Goal: Task Accomplishment & Management: Manage account settings

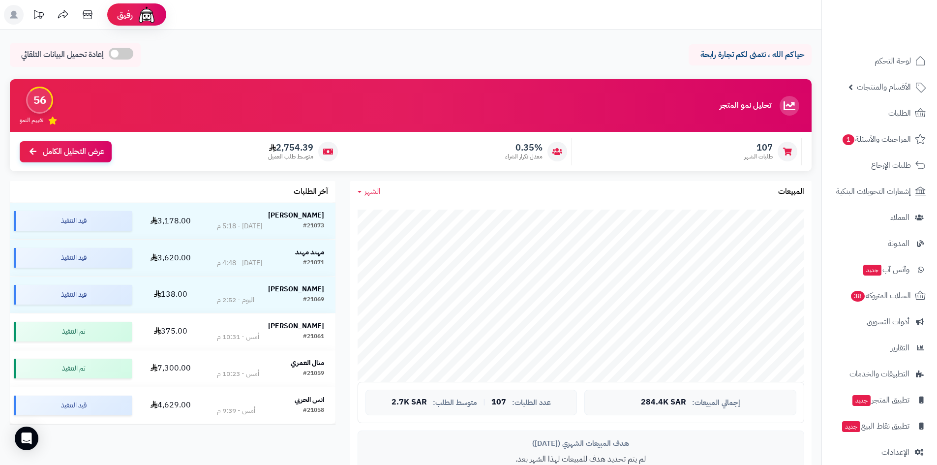
click at [312, 47] on div "حياكم الله ، نتمنى لكم تجارة رابحة إعادة تحميل البيانات التلقائي" at bounding box center [411, 57] width 802 height 29
click at [852, 66] on link "لوحة التحكم" at bounding box center [879, 61] width 103 height 24
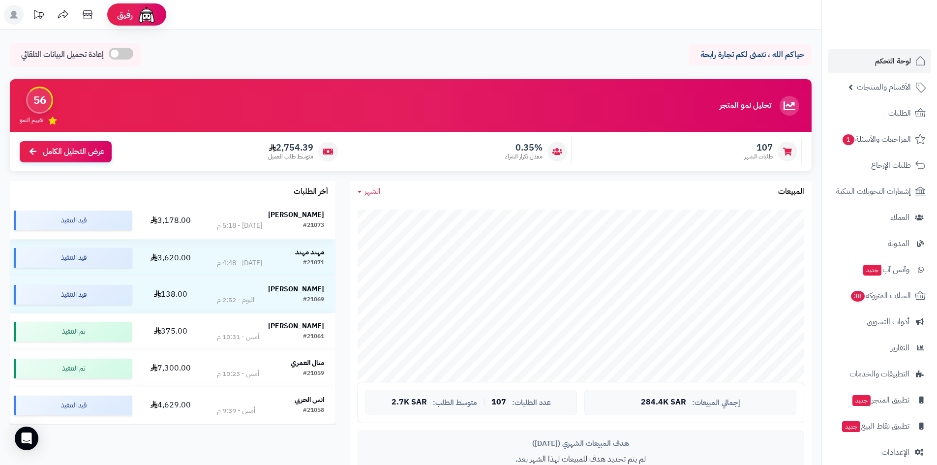
click at [316, 216] on strong "[PERSON_NAME]" at bounding box center [296, 215] width 56 height 10
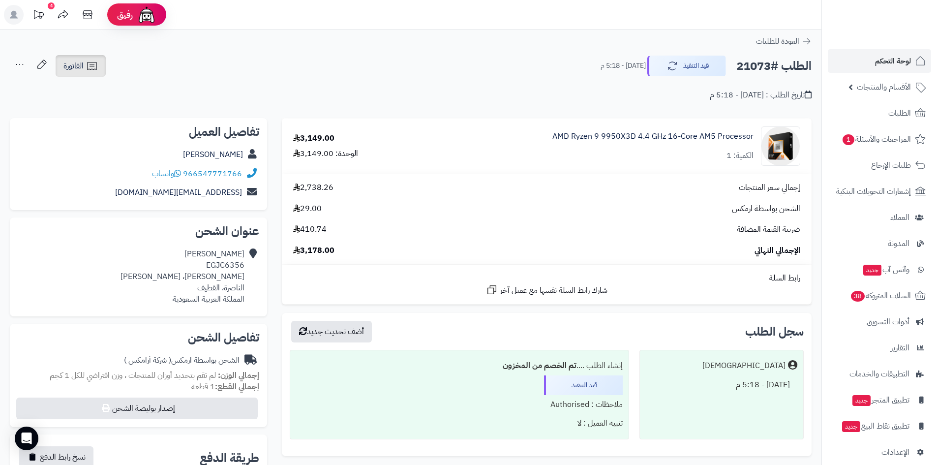
click at [71, 66] on span "الفاتورة" at bounding box center [73, 66] width 20 height 12
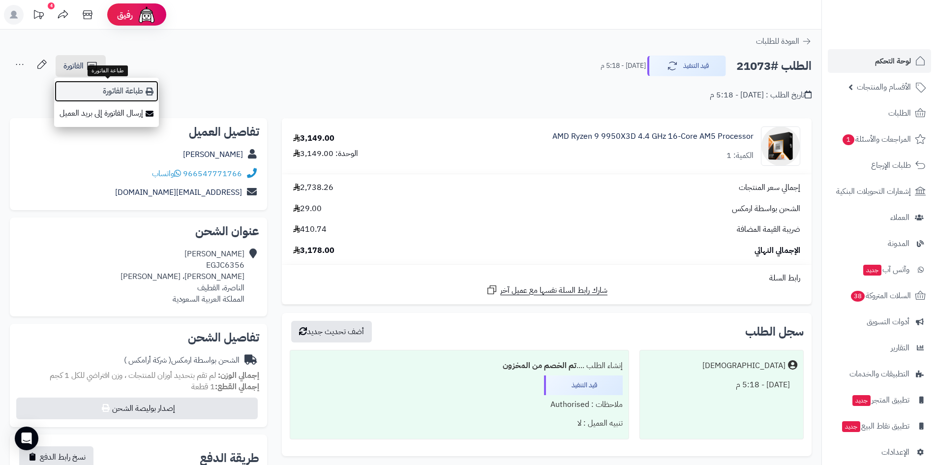
click at [139, 95] on link "طباعة الفاتورة" at bounding box center [106, 91] width 105 height 22
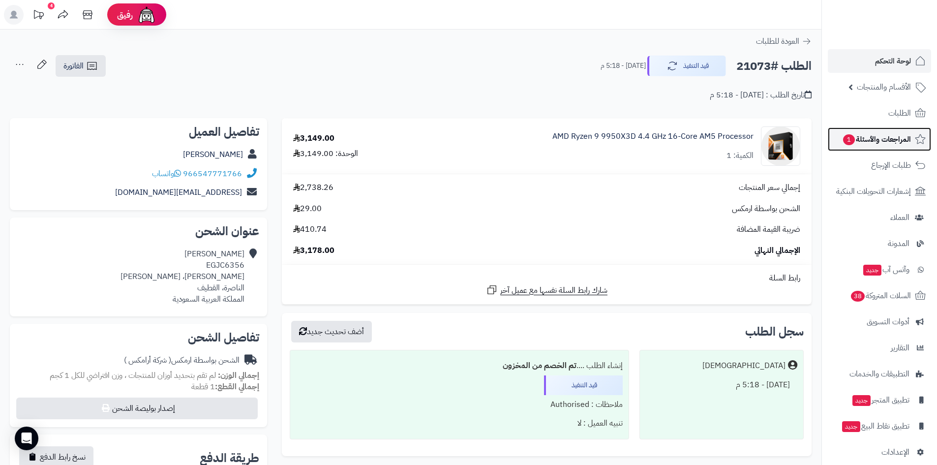
click at [858, 141] on span "المراجعات والأسئلة 1" at bounding box center [876, 139] width 69 height 14
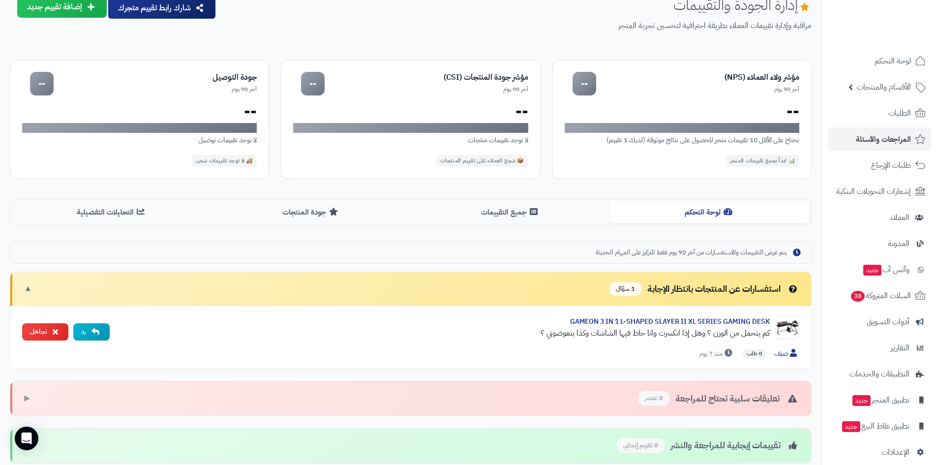
scroll to position [148, 0]
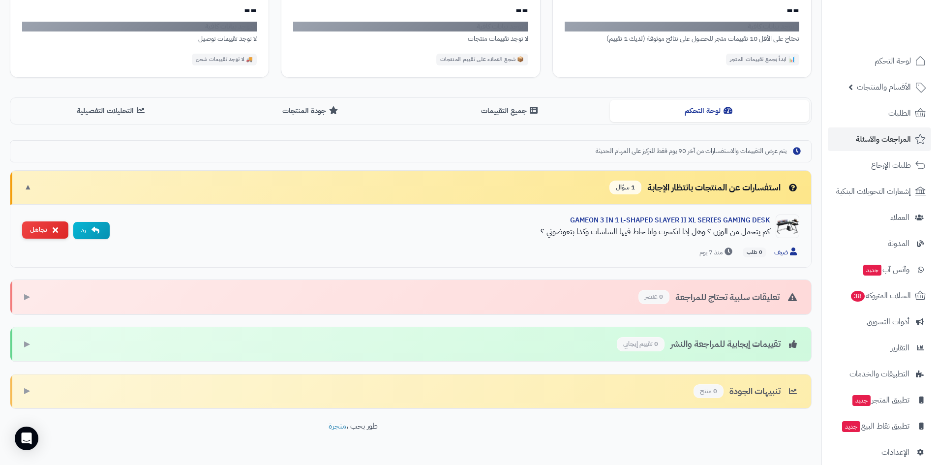
click at [53, 232] on icon at bounding box center [55, 230] width 5 height 8
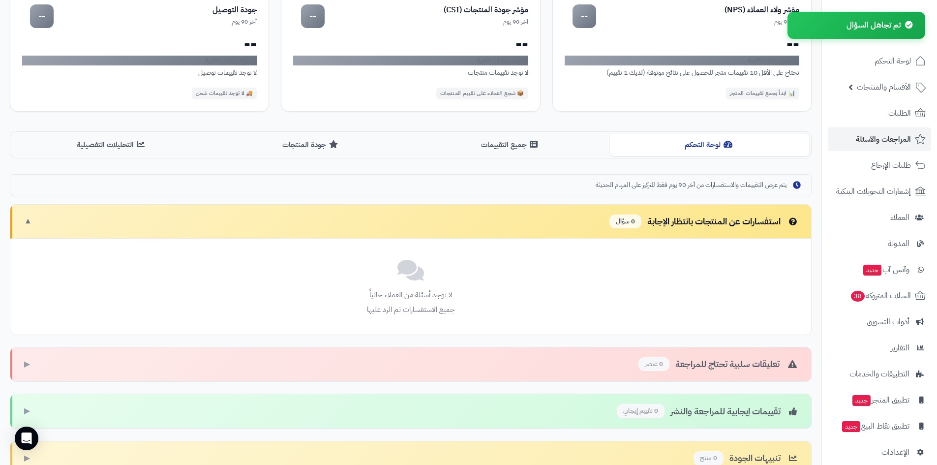
scroll to position [49, 0]
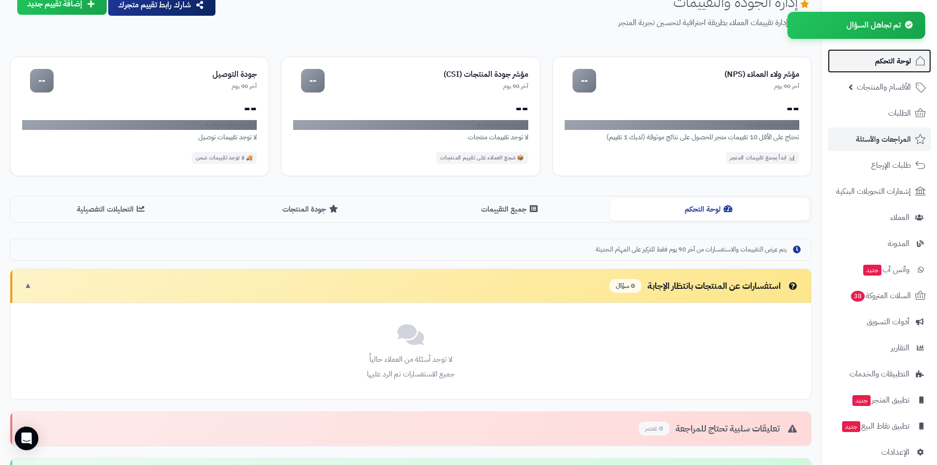
click at [849, 69] on link "لوحة التحكم" at bounding box center [879, 61] width 103 height 24
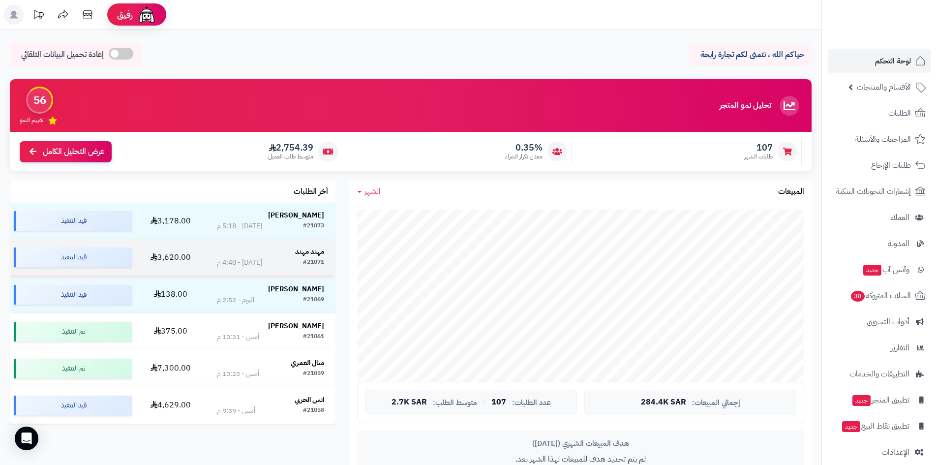
click at [292, 247] on div "مهند مهند" at bounding box center [270, 252] width 107 height 10
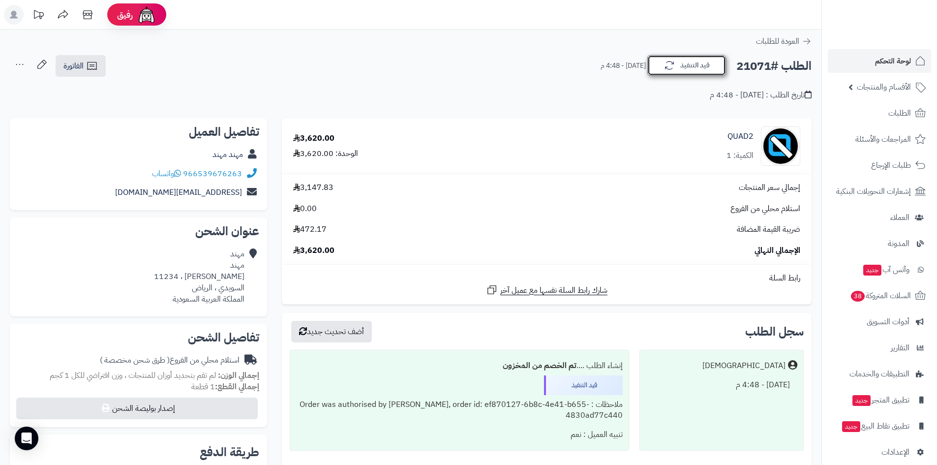
click at [709, 66] on button "قيد التنفيذ" at bounding box center [686, 65] width 79 height 21
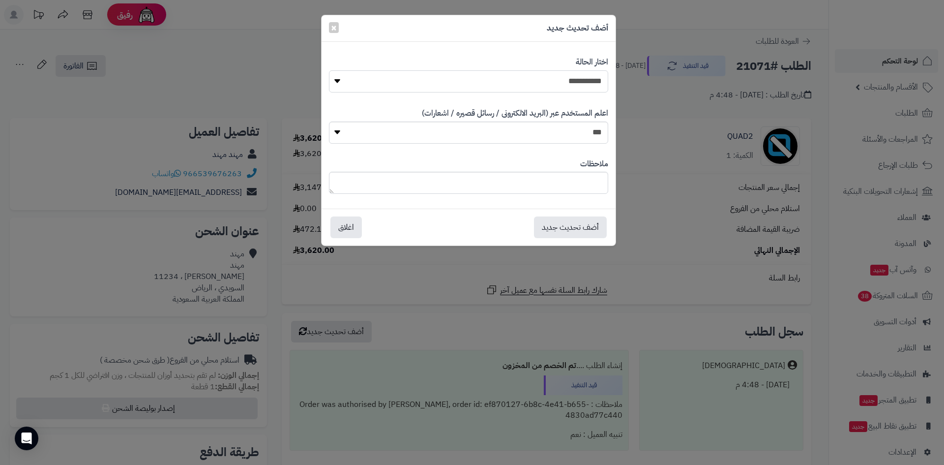
click at [588, 76] on select "**********" at bounding box center [468, 81] width 279 height 22
select select "*"
click at [329, 70] on select "**********" at bounding box center [468, 81] width 279 height 22
click at [575, 223] on button "أضف تحديث جديد" at bounding box center [570, 227] width 73 height 22
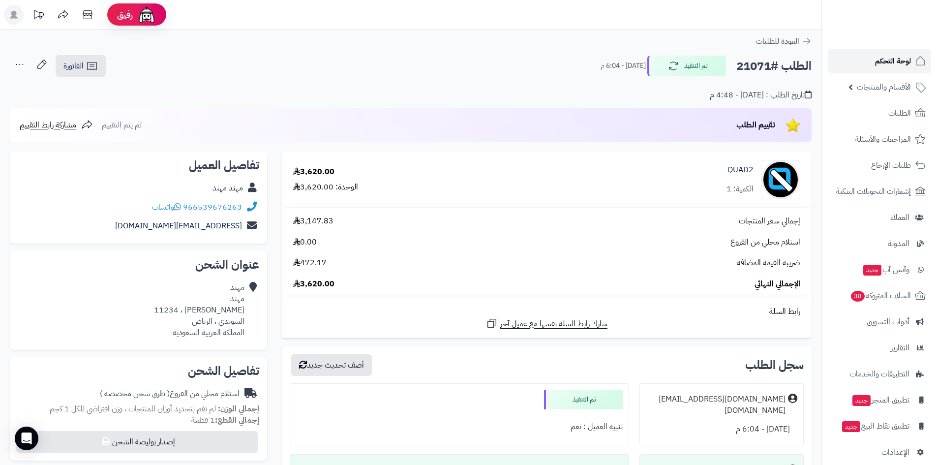
click at [860, 67] on link "لوحة التحكم" at bounding box center [879, 61] width 103 height 24
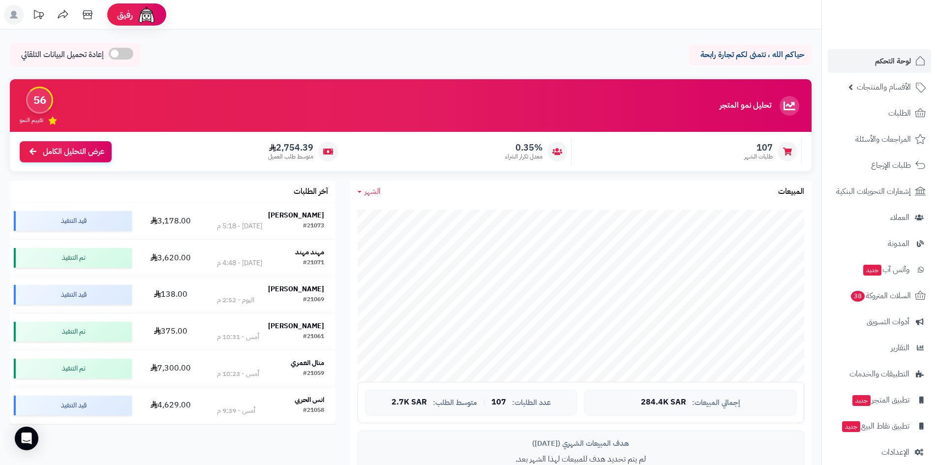
click at [865, 112] on link "الطلبات" at bounding box center [879, 113] width 103 height 24
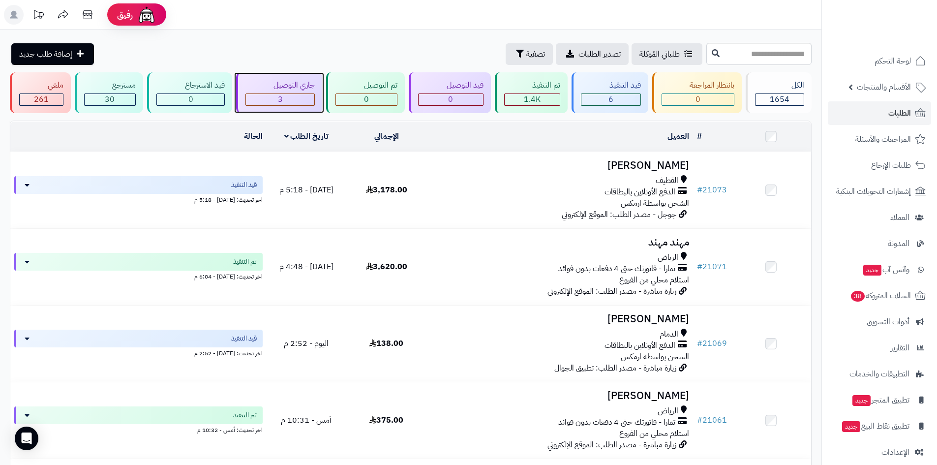
click at [290, 97] on div "3" at bounding box center [280, 99] width 69 height 11
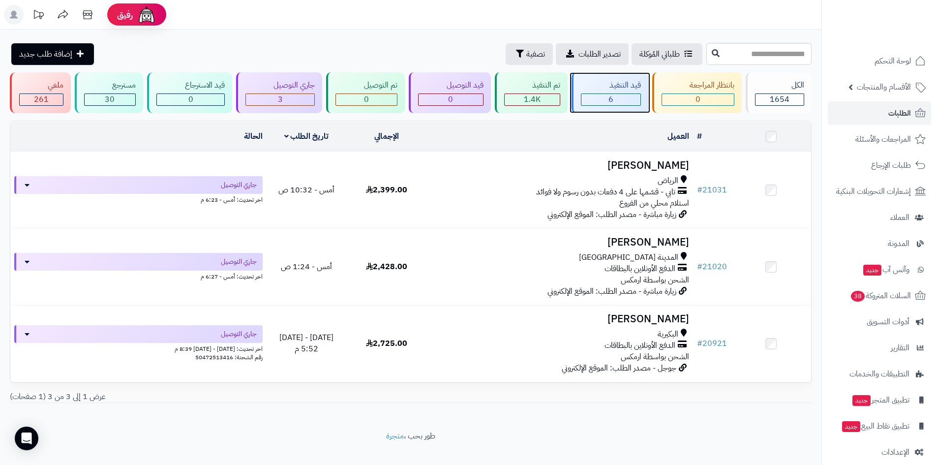
click at [600, 101] on div "6" at bounding box center [610, 99] width 59 height 11
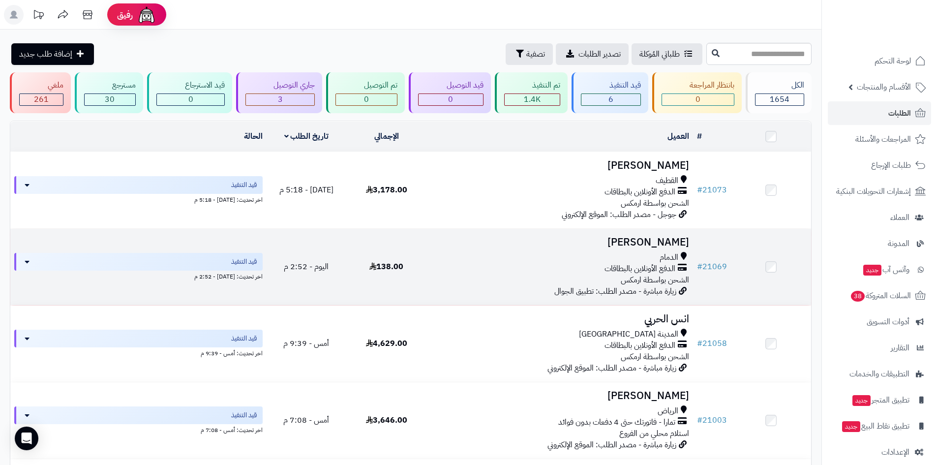
click at [651, 237] on h3 "عبدالهادي الدوسري" at bounding box center [559, 242] width 259 height 11
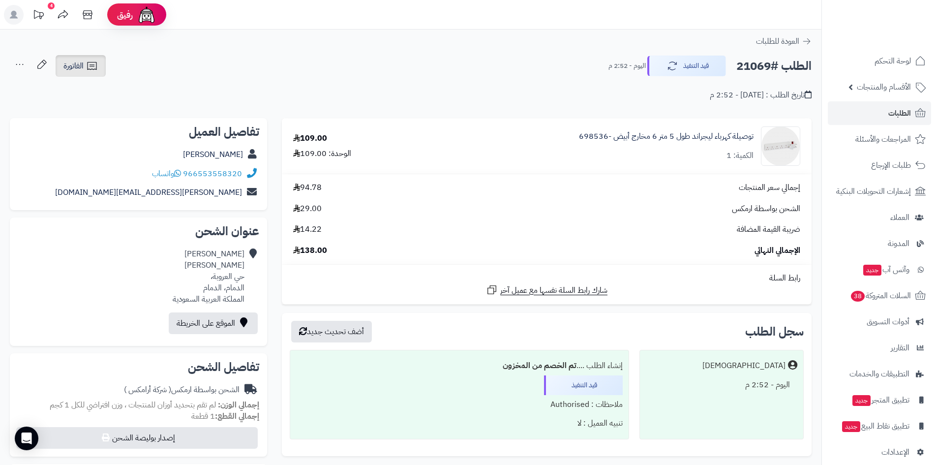
click at [91, 68] on icon at bounding box center [92, 66] width 12 height 12
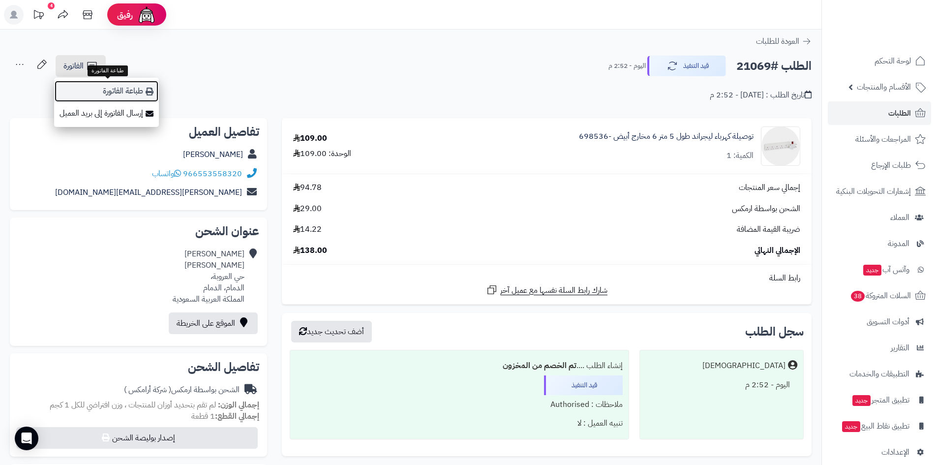
click at [98, 97] on link "طباعة الفاتورة" at bounding box center [106, 91] width 105 height 22
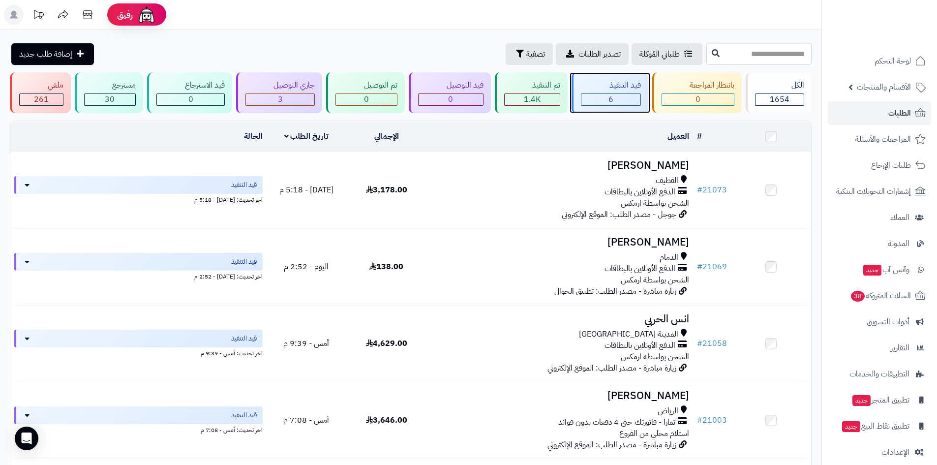
click at [599, 94] on div "6" at bounding box center [610, 99] width 59 height 11
click at [621, 103] on div "6" at bounding box center [610, 99] width 59 height 11
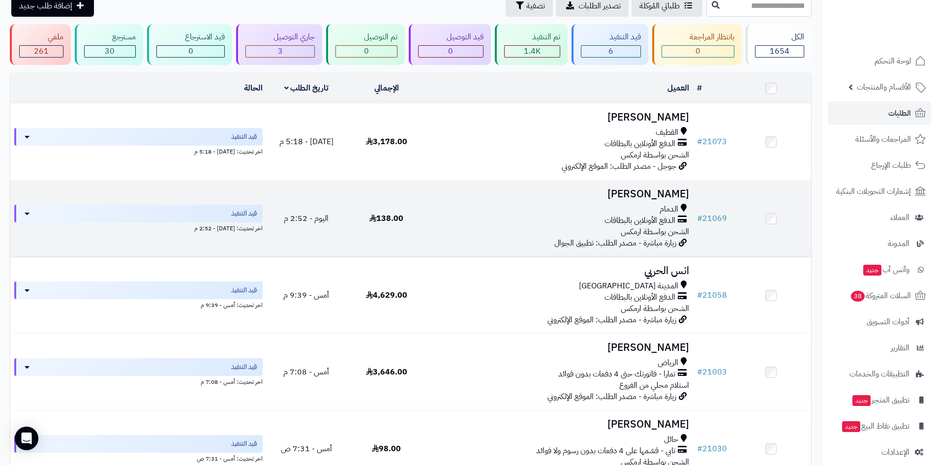
scroll to position [243, 0]
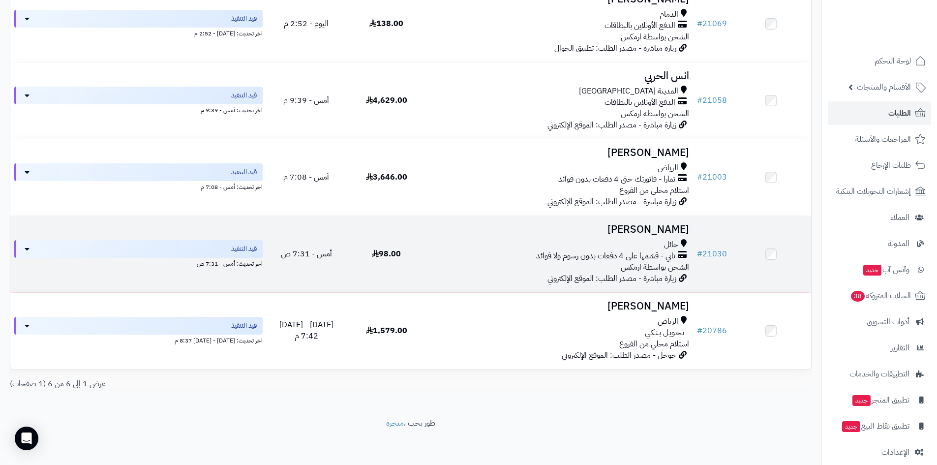
click at [618, 228] on h3 "سعود القحطاني القحطاني" at bounding box center [559, 229] width 259 height 11
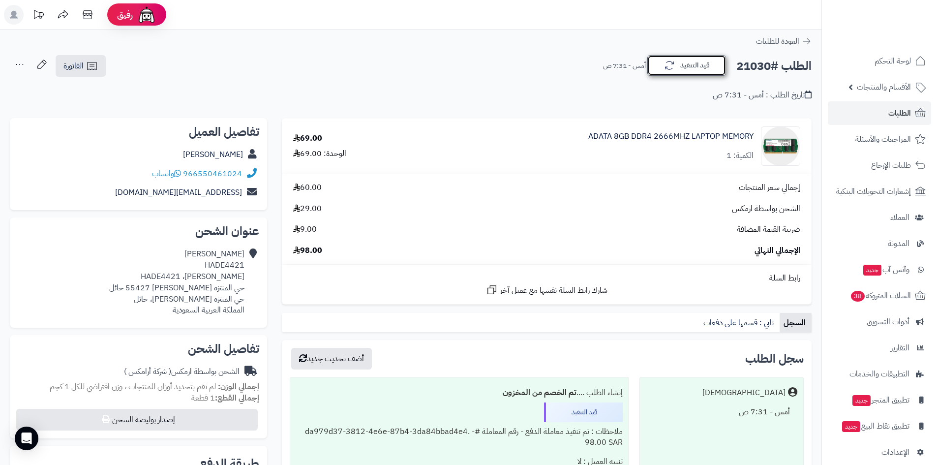
click at [676, 69] on button "قيد التنفيذ" at bounding box center [686, 65] width 79 height 21
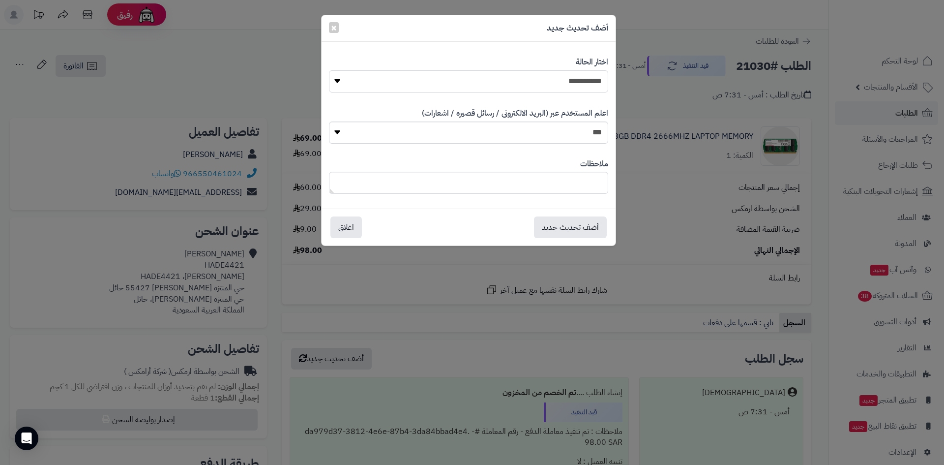
click at [578, 77] on select "**********" at bounding box center [468, 81] width 279 height 22
select select "**"
click at [329, 70] on select "**********" at bounding box center [468, 81] width 279 height 22
click at [576, 231] on button "أضف تحديث جديد" at bounding box center [570, 227] width 73 height 22
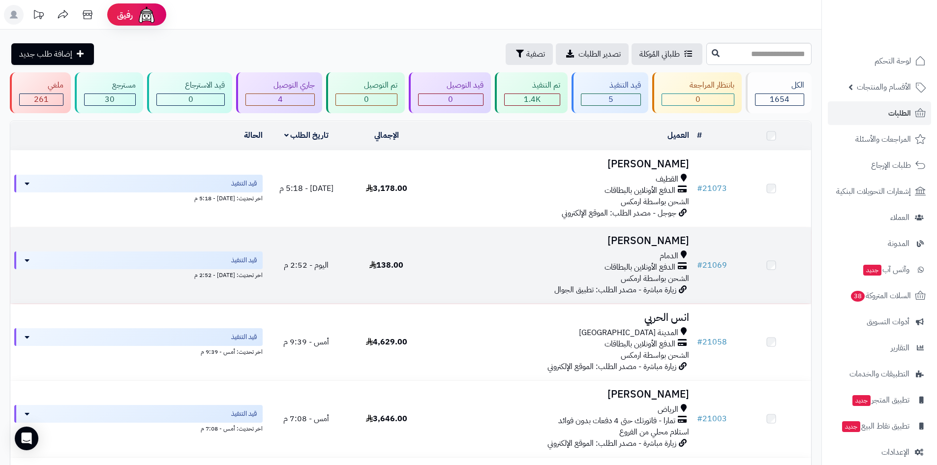
scroll to position [166, 0]
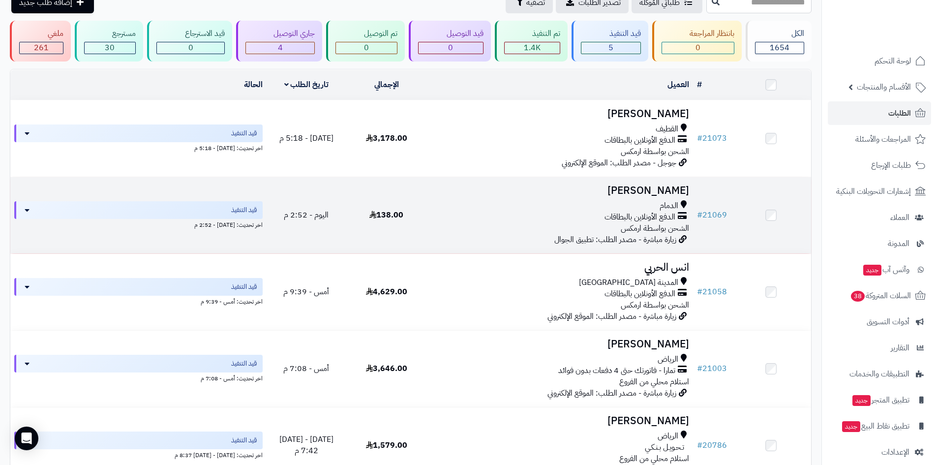
scroll to position [166, 0]
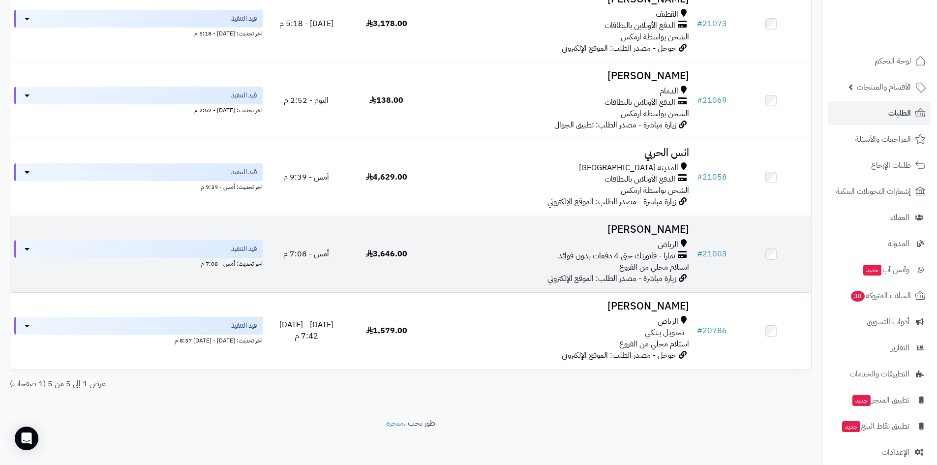
click at [651, 228] on h3 "[PERSON_NAME]" at bounding box center [559, 229] width 259 height 11
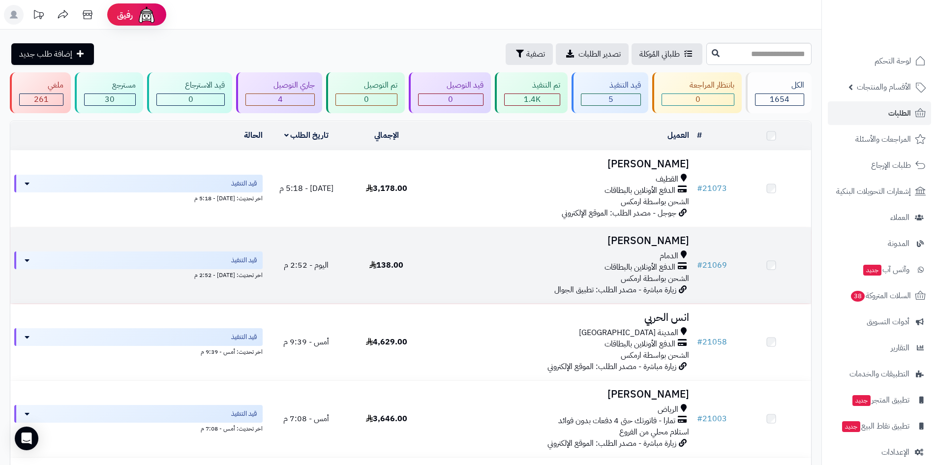
scroll to position [166, 0]
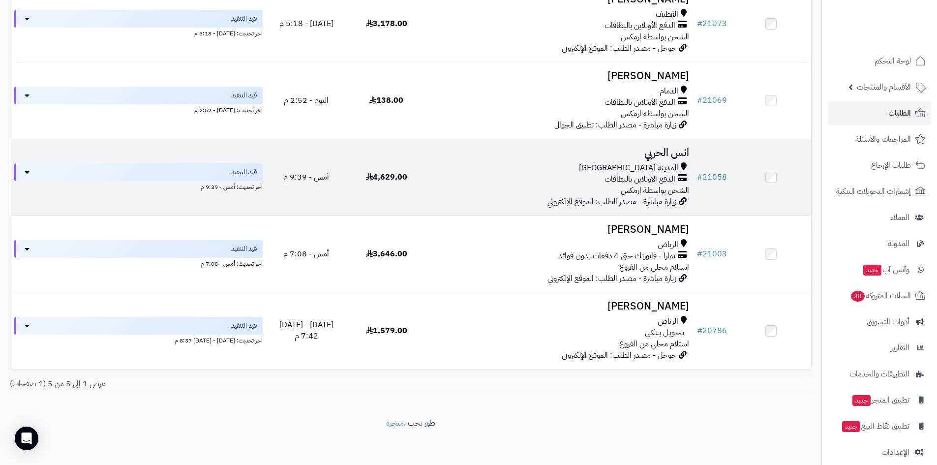
click at [667, 149] on h3 "انس الحربي" at bounding box center [559, 152] width 259 height 11
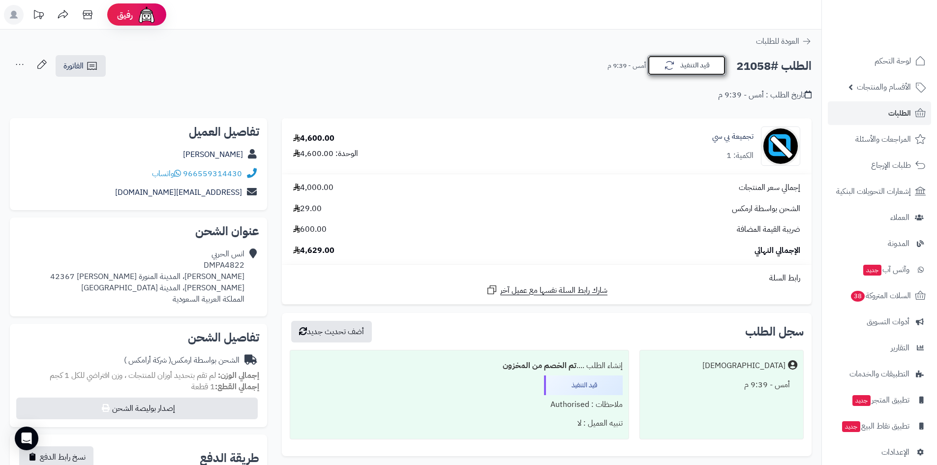
click at [689, 68] on button "قيد التنفيذ" at bounding box center [686, 65] width 79 height 21
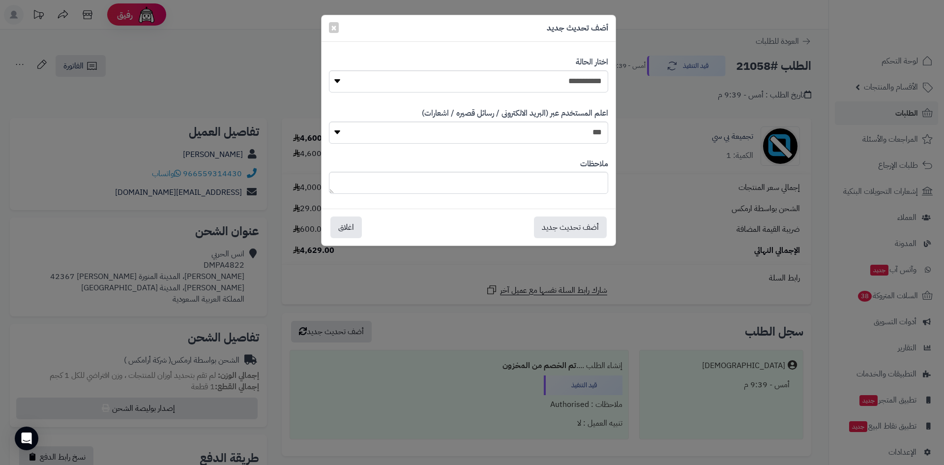
click at [754, 56] on div "**********" at bounding box center [472, 232] width 944 height 465
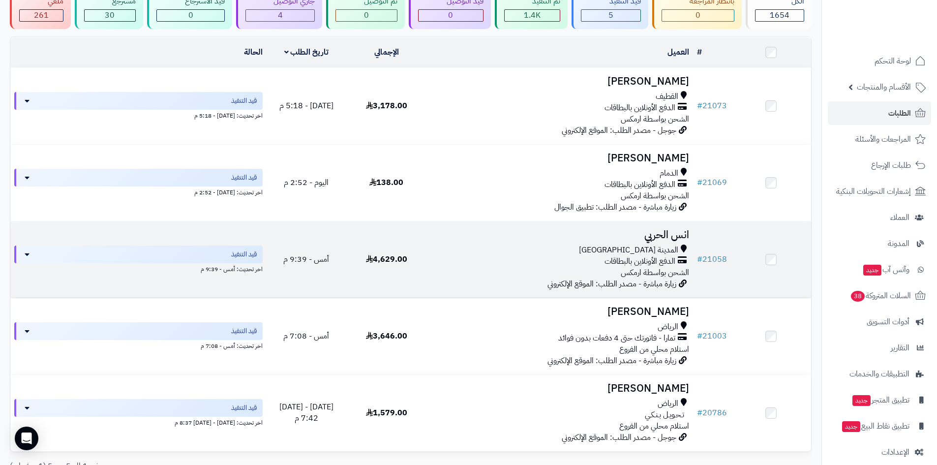
scroll to position [68, 0]
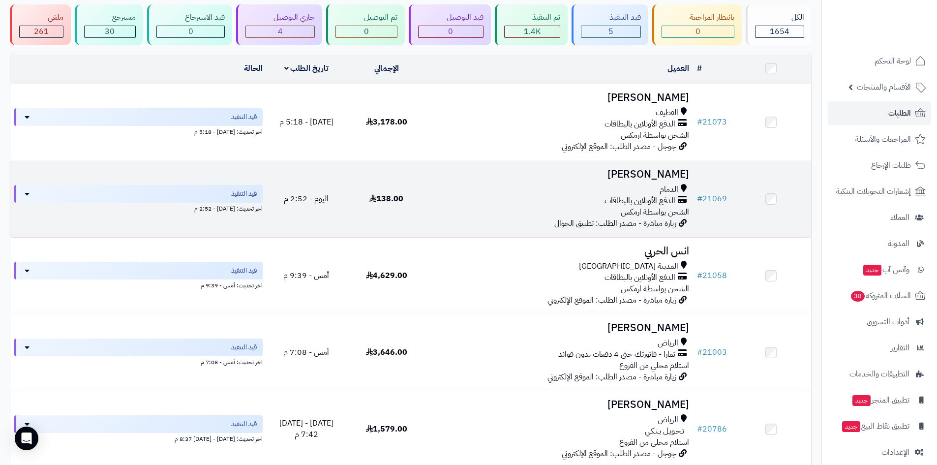
click at [658, 174] on h3 "[PERSON_NAME]" at bounding box center [559, 174] width 259 height 11
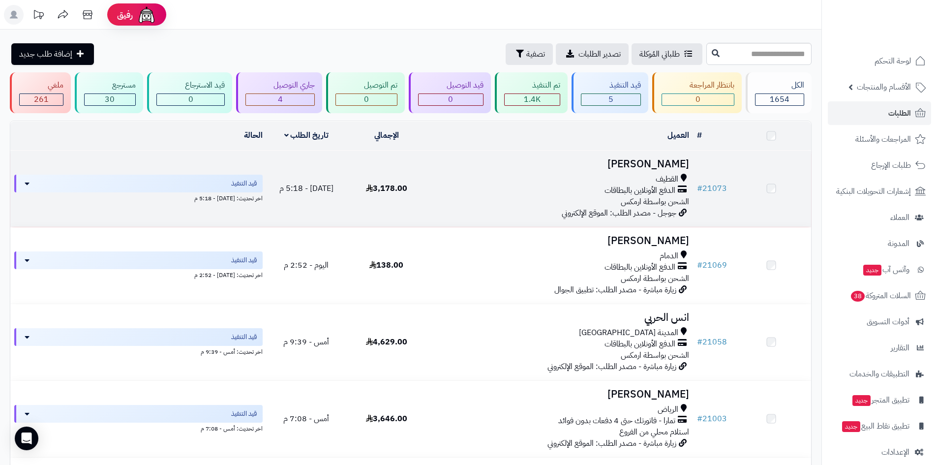
scroll to position [68, 0]
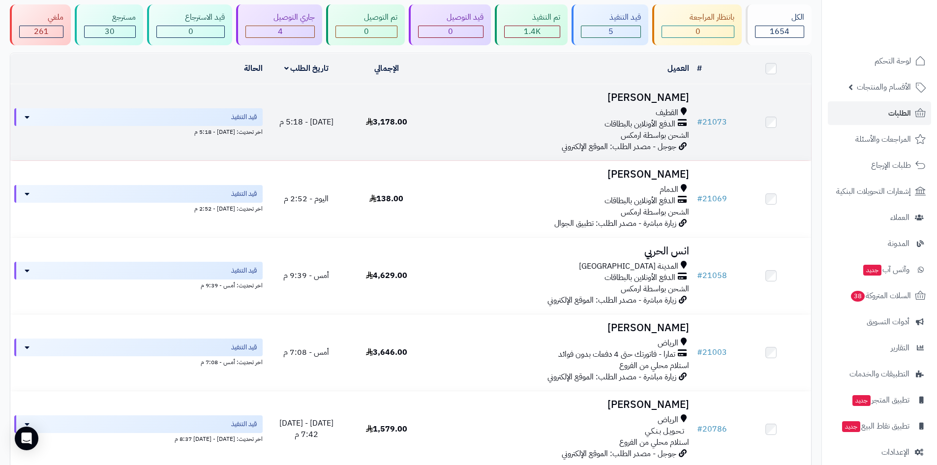
click at [671, 99] on h3 "[PERSON_NAME]" at bounding box center [559, 97] width 259 height 11
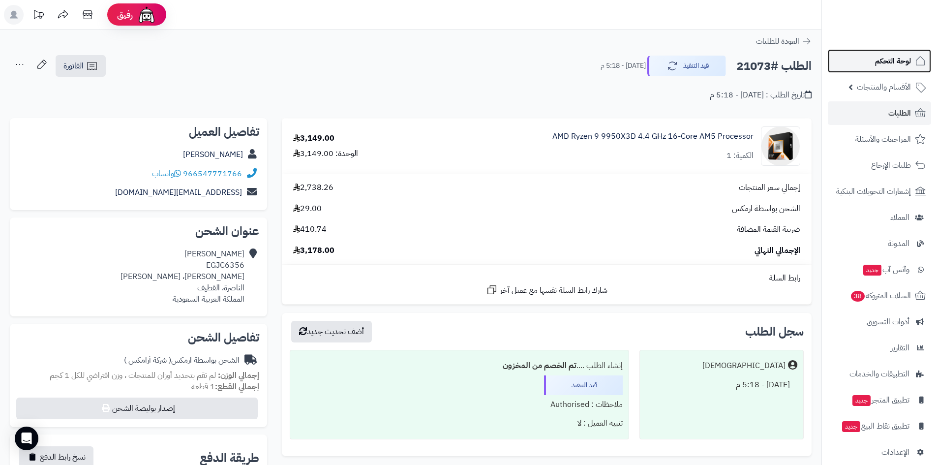
click at [878, 57] on span "لوحة التحكم" at bounding box center [893, 61] width 36 height 14
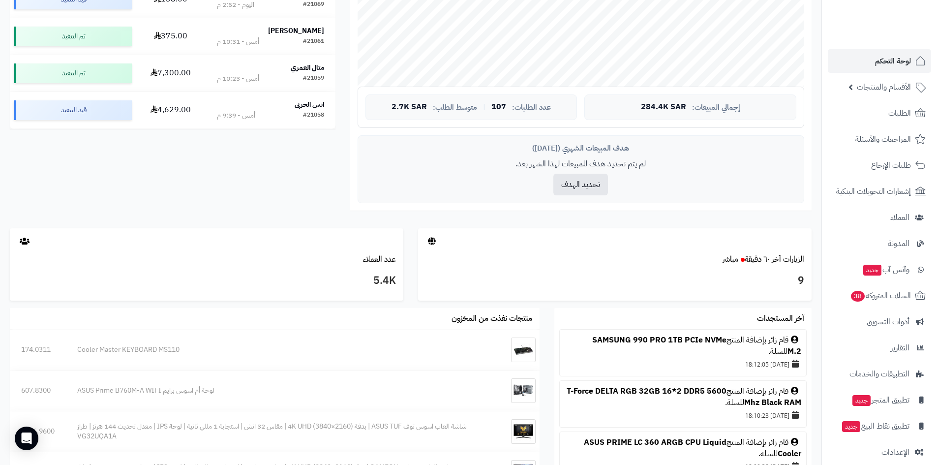
scroll to position [436, 0]
